Goal: Transaction & Acquisition: Purchase product/service

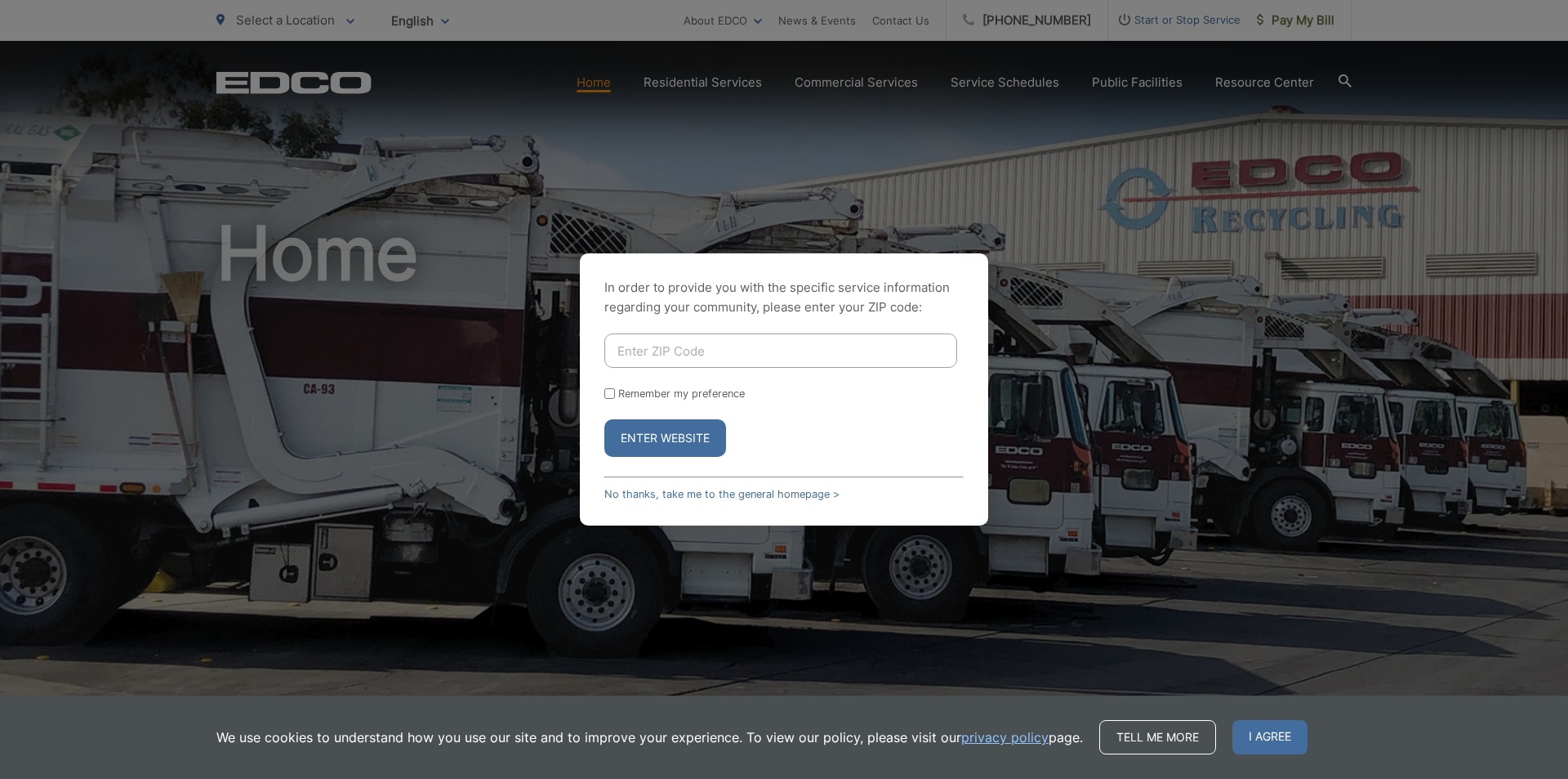
click at [755, 354] on input "Enter ZIP Code" at bounding box center [780, 350] width 353 height 34
click at [1237, 309] on div "In order to provide you with the specific service information regarding your co…" at bounding box center [784, 390] width 1568 height 779
click at [1287, 19] on div "In order to provide you with the specific service information regarding your co…" at bounding box center [784, 390] width 1568 height 779
click at [607, 394] on input "Remember my preference" at bounding box center [609, 393] width 11 height 11
checkbox input "true"
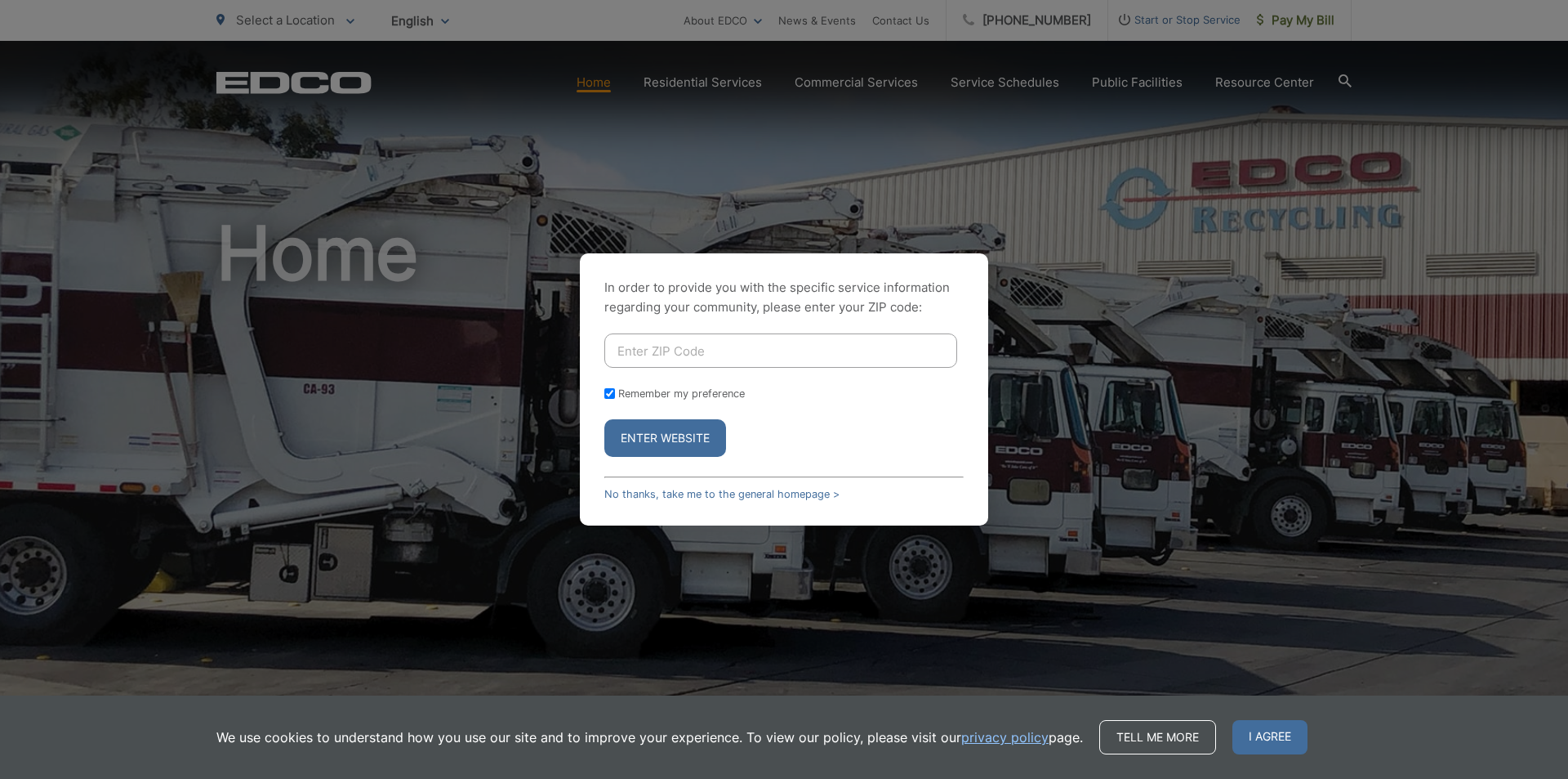
click at [668, 355] on input "Enter ZIP Code" at bounding box center [780, 350] width 353 height 34
click at [1265, 734] on span "I agree" at bounding box center [1270, 737] width 76 height 34
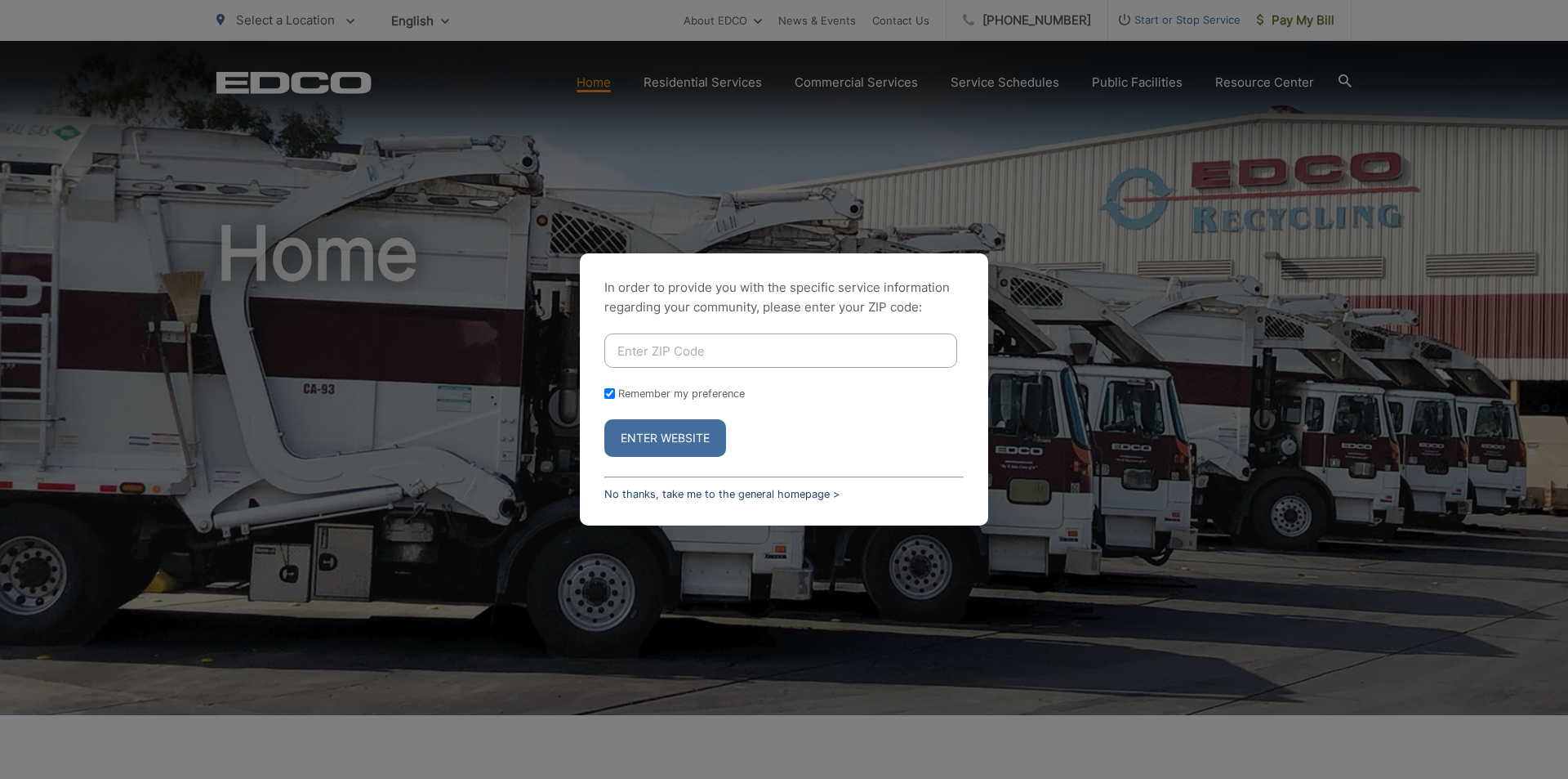
click at [730, 491] on link "No thanks, take me to the general homepage >" at bounding box center [721, 493] width 235 height 12
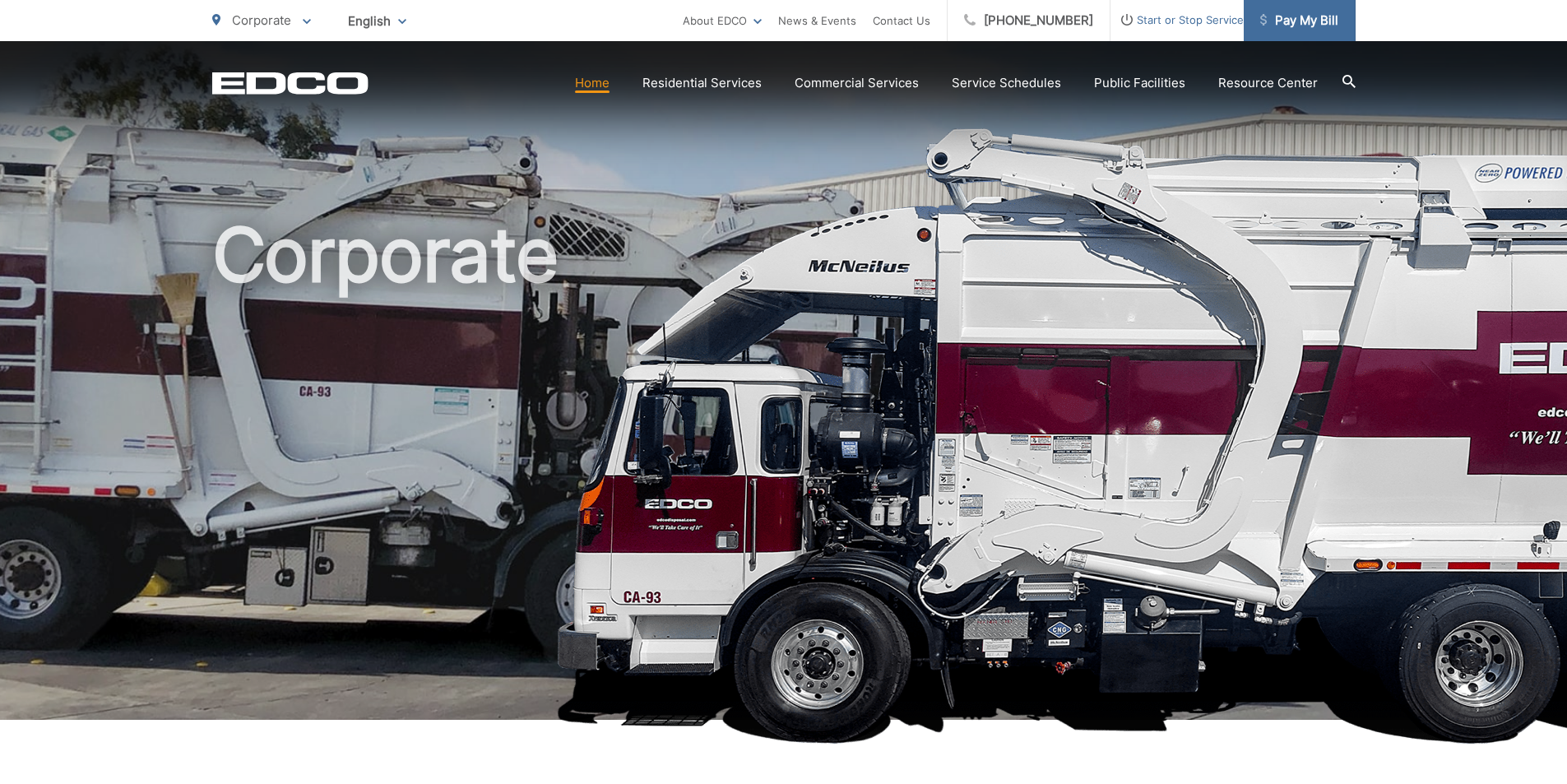
click at [1309, 18] on span "Pay My Bill" at bounding box center [1299, 21] width 78 height 20
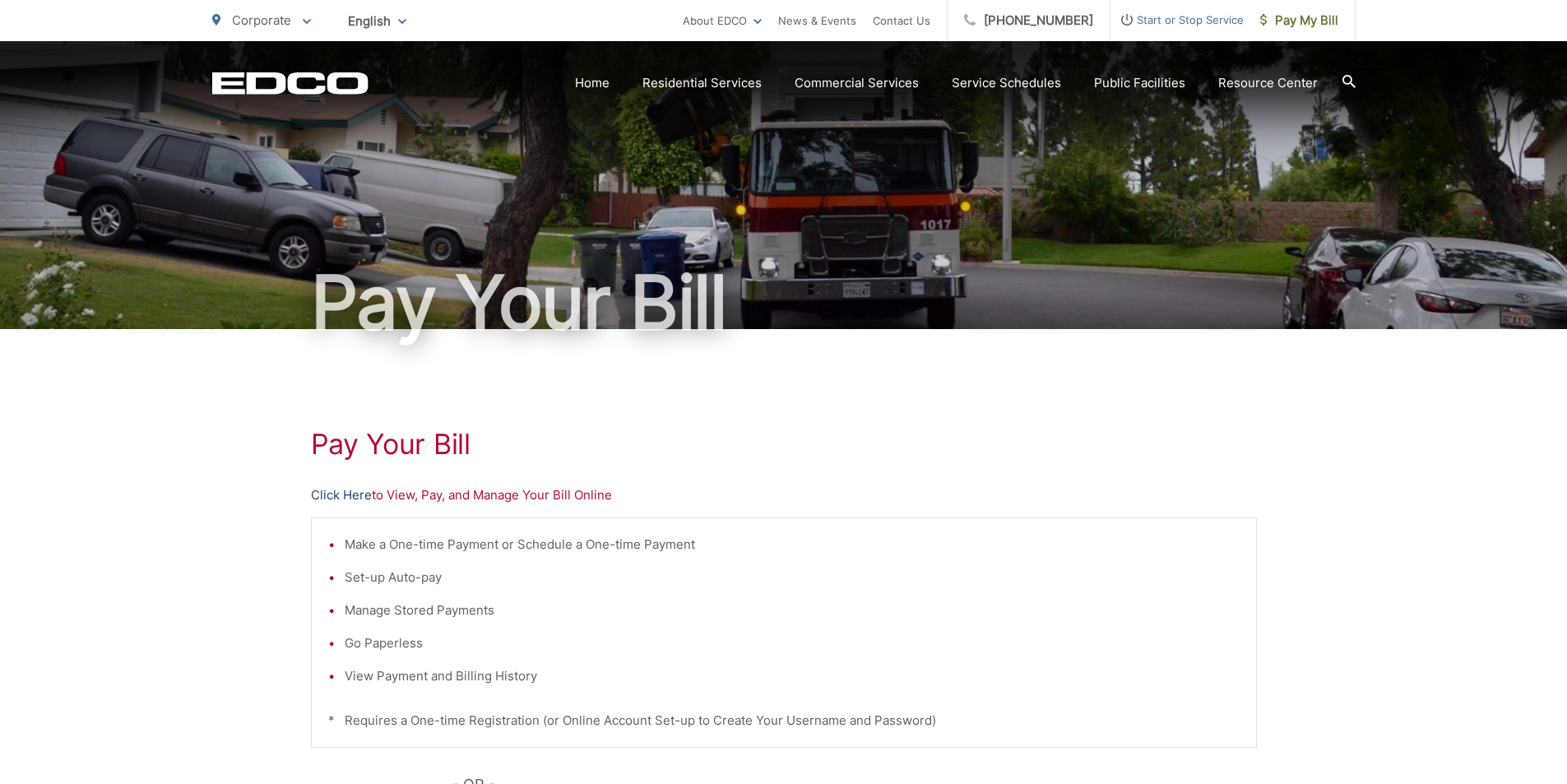
click at [331, 494] on link "Click Here" at bounding box center [341, 495] width 61 height 20
